Goal: Transaction & Acquisition: Book appointment/travel/reservation

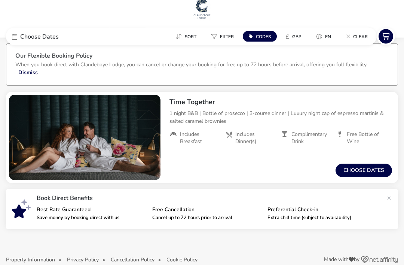
scroll to position [7, 0]
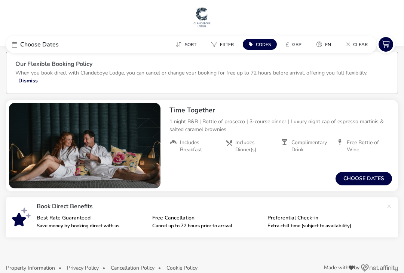
click at [364, 178] on button "Choose dates" at bounding box center [364, 178] width 56 height 13
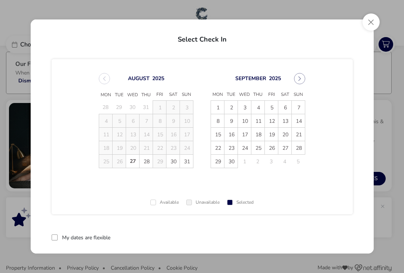
click at [299, 79] on icon "Next Month" at bounding box center [299, 78] width 5 height 5
click at [295, 80] on button "Next Month" at bounding box center [299, 78] width 11 height 11
click at [300, 79] on icon "Next Month" at bounding box center [299, 78] width 5 height 5
click at [296, 81] on button "Next Month" at bounding box center [299, 78] width 11 height 11
click at [300, 81] on icon "Next Month" at bounding box center [299, 78] width 5 height 5
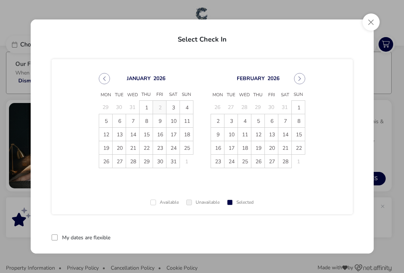
click at [285, 131] on span "14" at bounding box center [285, 134] width 13 height 13
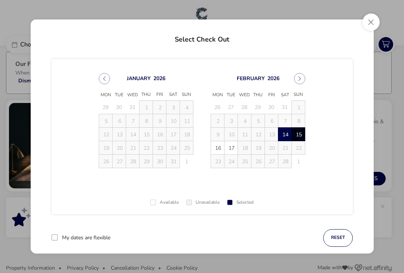
click at [296, 132] on span "15" at bounding box center [298, 134] width 13 height 13
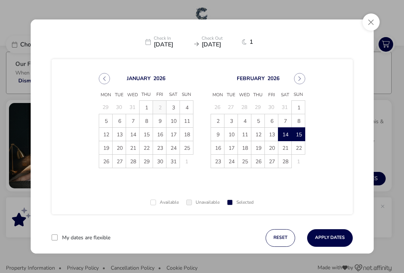
click at [332, 237] on button "Apply Dates" at bounding box center [330, 238] width 46 height 18
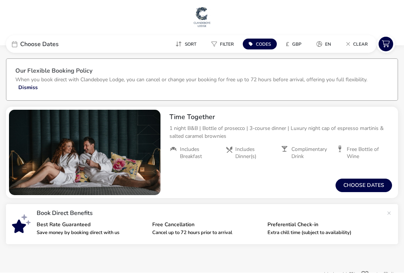
scroll to position [0, 0]
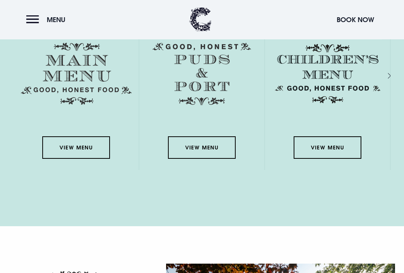
scroll to position [1069, 0]
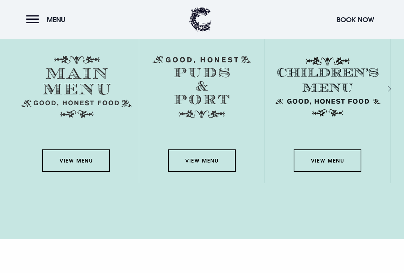
click at [87, 172] on link "View Menu" at bounding box center [75, 161] width 67 height 22
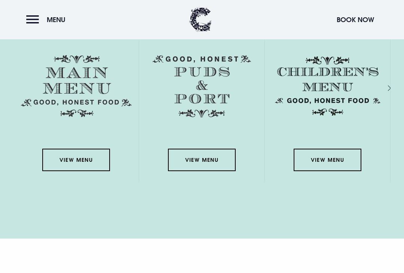
click at [215, 171] on link "View Menu" at bounding box center [201, 160] width 67 height 22
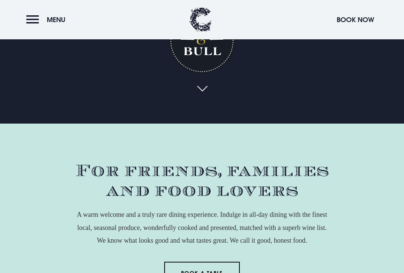
scroll to position [0, 0]
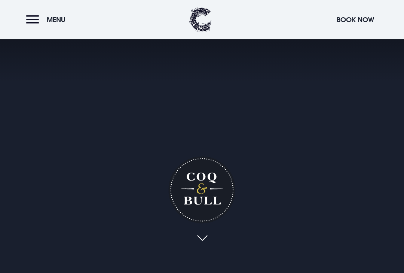
click at [26, 18] on button "Menu" at bounding box center [47, 20] width 43 height 16
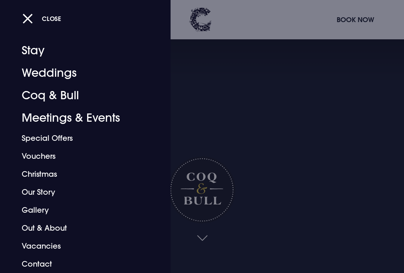
scroll to position [9, 0]
click at [46, 171] on link "Christmas" at bounding box center [80, 174] width 117 height 18
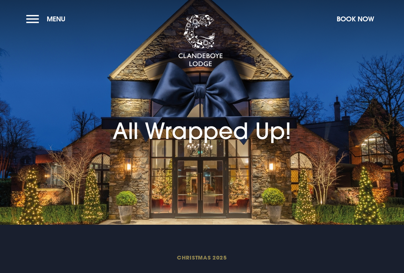
checkbox input "true"
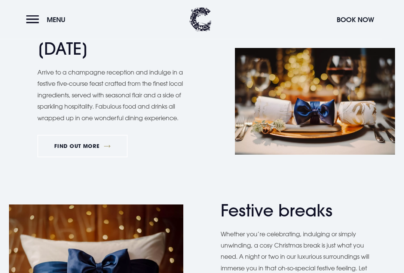
scroll to position [730, 0]
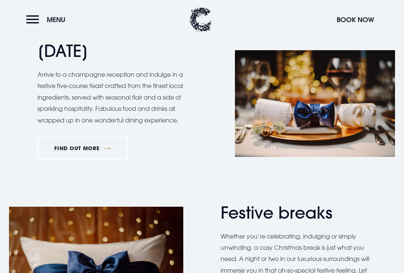
click at [99, 143] on link "FIND OUT MORE" at bounding box center [82, 148] width 90 height 22
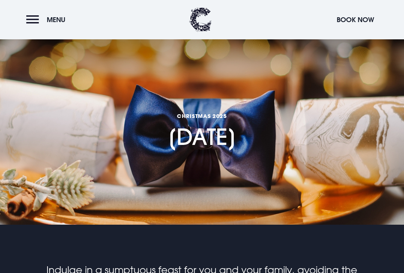
click at [36, 20] on button "Menu" at bounding box center [47, 20] width 43 height 16
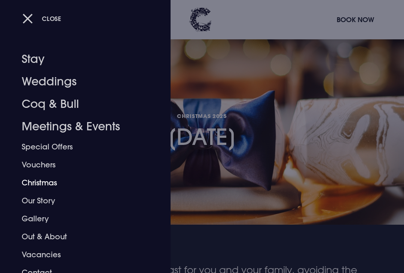
click at [49, 181] on link "Christmas" at bounding box center [80, 183] width 117 height 18
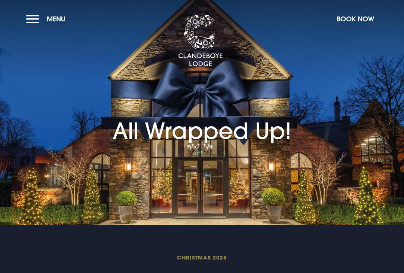
checkbox input "true"
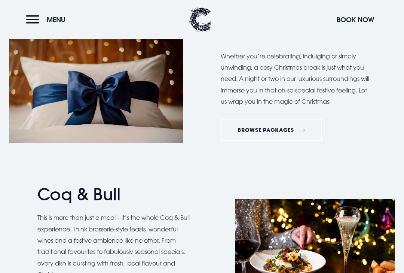
scroll to position [910, 0]
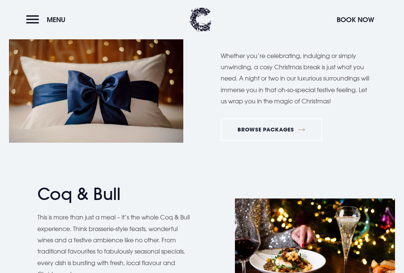
click at [284, 125] on link "BROWSE PACKAGES" at bounding box center [271, 129] width 101 height 22
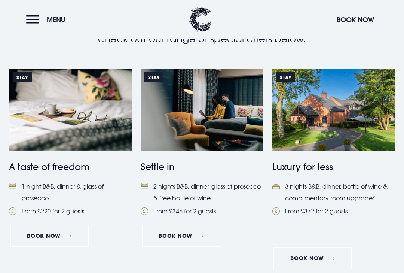
scroll to position [293, 0]
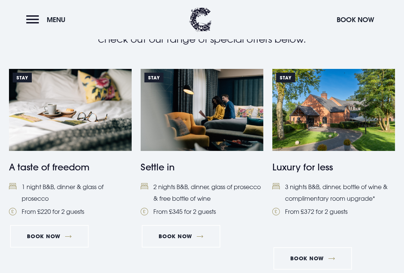
click at [101, 249] on div "Stay A taste of freedom 1 night B&B, dinner & glass of prosecco From £220 for 2…" at bounding box center [70, 172] width 123 height 207
click at [108, 255] on div "Stay A taste of freedom 1 night B&B, dinner & glass of prosecco From £220 for 2…" at bounding box center [70, 172] width 123 height 207
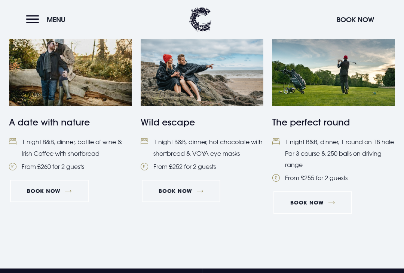
scroll to position [752, 0]
